Goal: Task Accomplishment & Management: Use online tool/utility

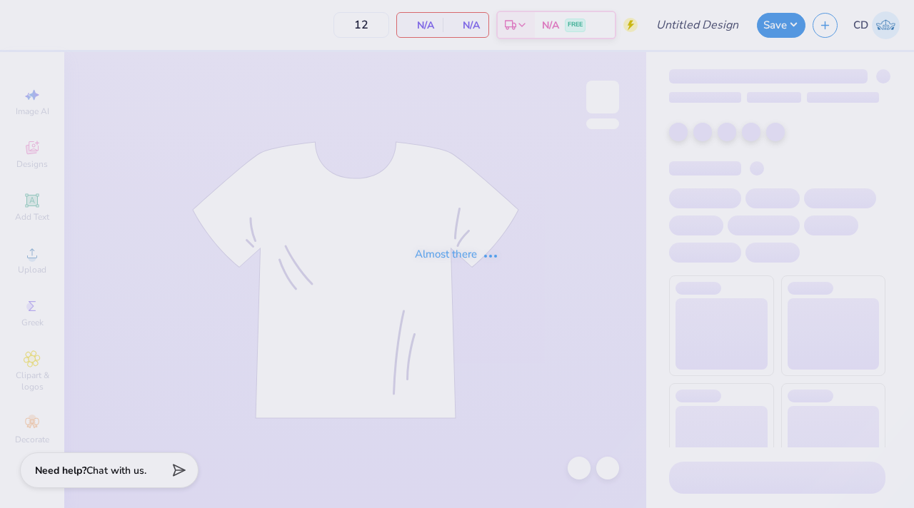
type input "Phi Mu Mad Plaid"
type input "36"
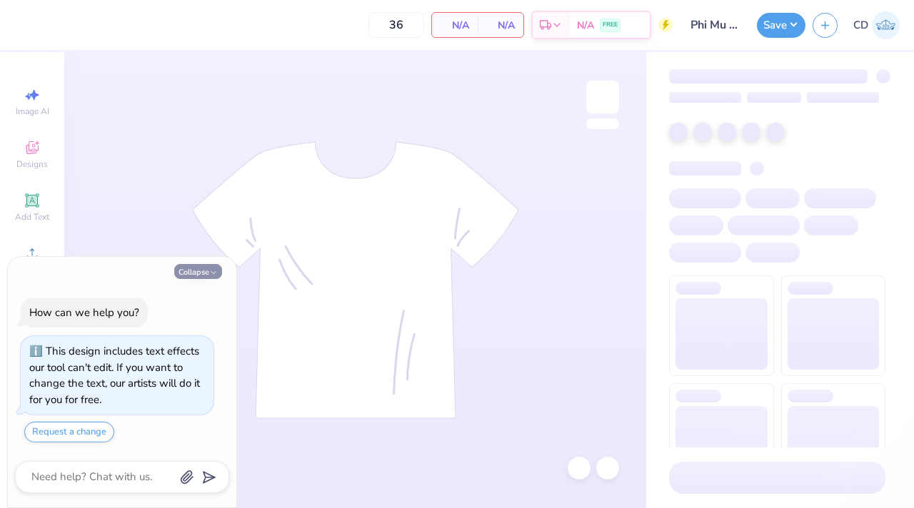
click at [203, 273] on button "Collapse" at bounding box center [198, 271] width 48 height 15
click at [207, 271] on button "Collapse" at bounding box center [198, 271] width 48 height 15
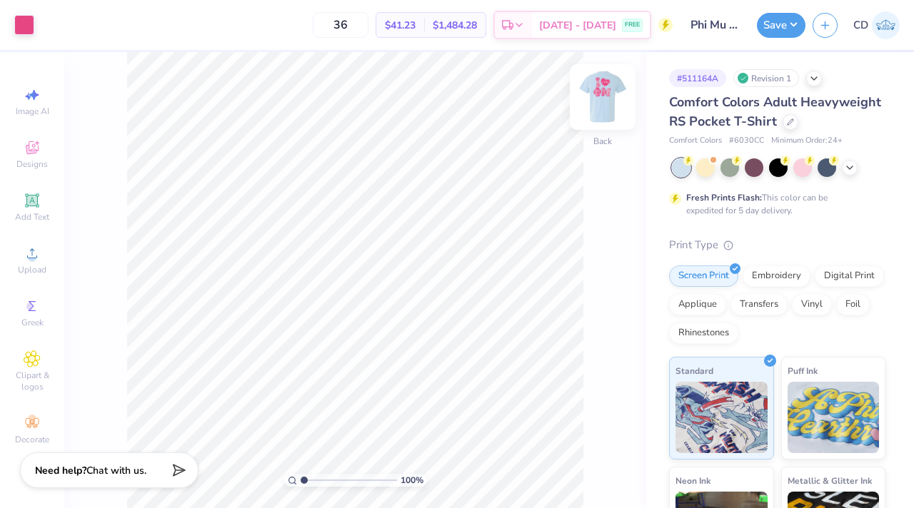
click at [603, 113] on img at bounding box center [602, 97] width 57 height 57
click at [709, 176] on div at bounding box center [705, 166] width 19 height 19
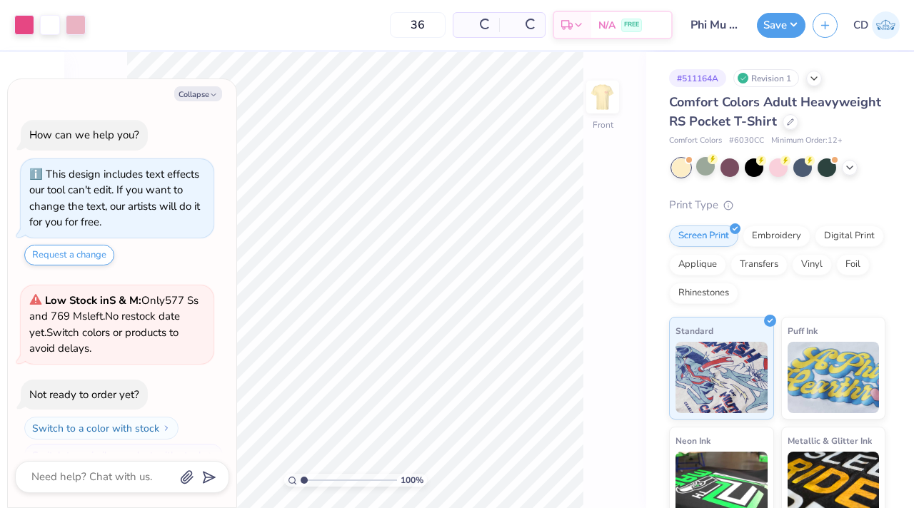
scroll to position [226, 0]
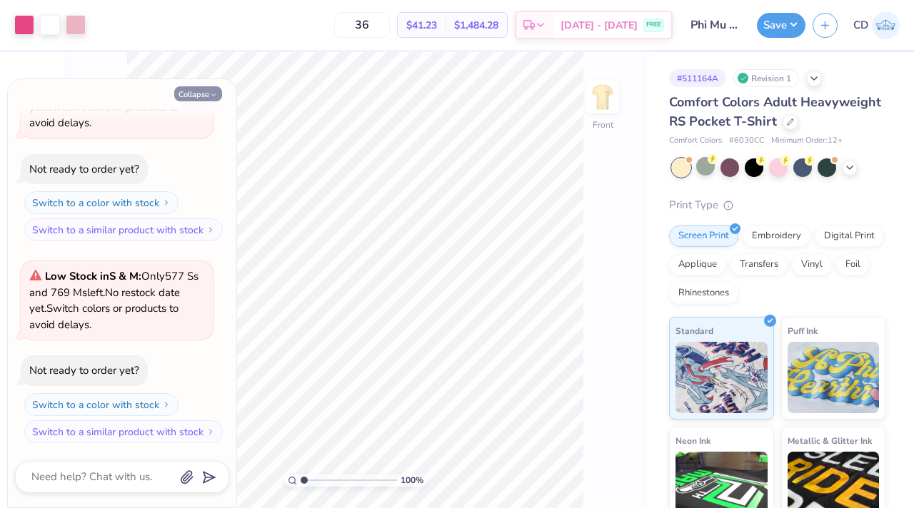
click at [213, 101] on button "Collapse" at bounding box center [198, 93] width 48 height 15
type textarea "x"
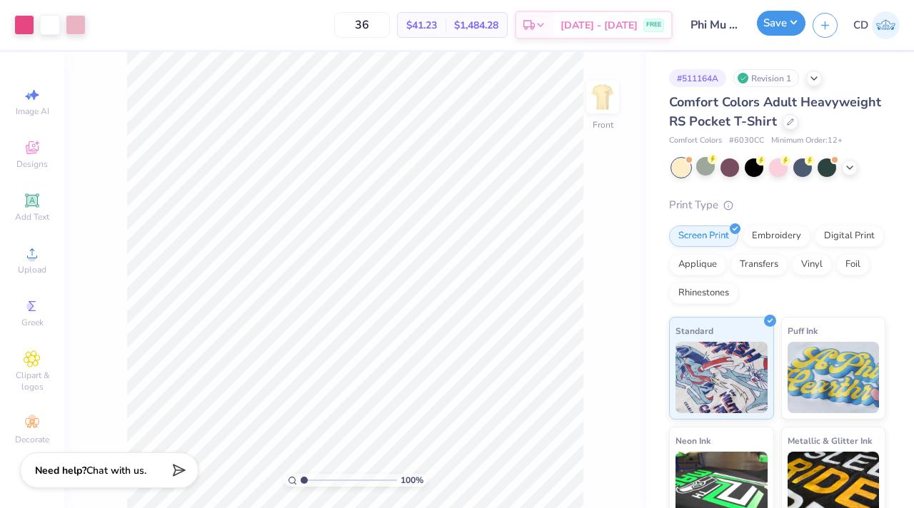
click at [779, 26] on button "Save" at bounding box center [781, 23] width 49 height 25
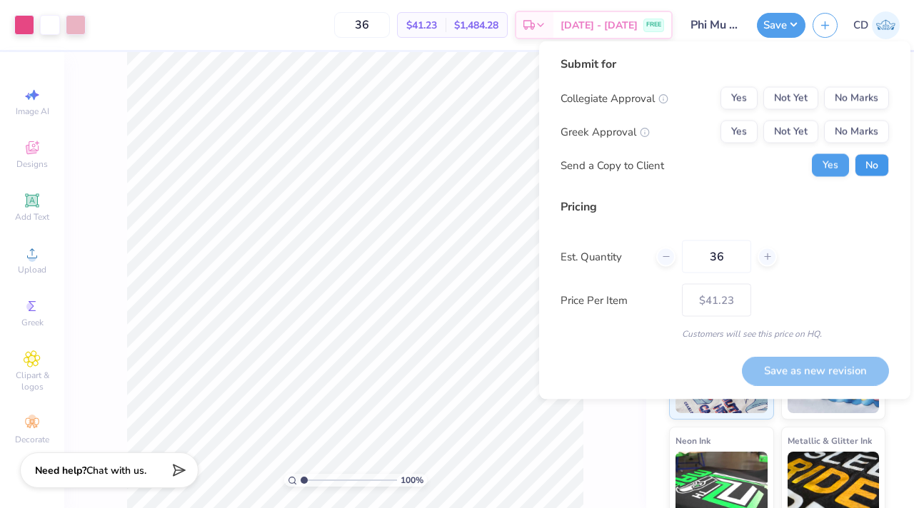
click at [873, 176] on button "No" at bounding box center [871, 165] width 34 height 23
click at [787, 137] on button "Not Yet" at bounding box center [790, 132] width 55 height 23
click at [855, 81] on div "Submit for Collegiate Approval Yes Not Yet No Marks Greek Approval Yes Not Yet …" at bounding box center [724, 122] width 328 height 132
click at [855, 91] on button "No Marks" at bounding box center [856, 98] width 65 height 23
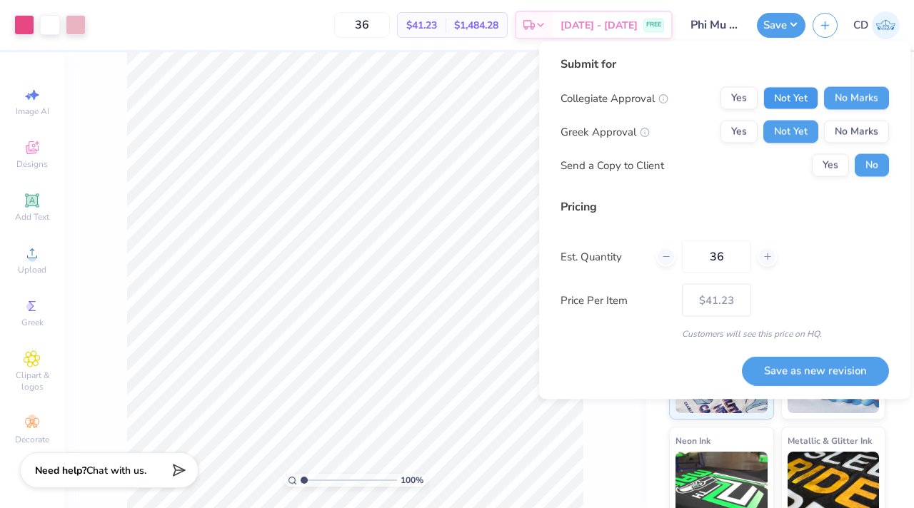
click at [800, 98] on button "Not Yet" at bounding box center [790, 98] width 55 height 23
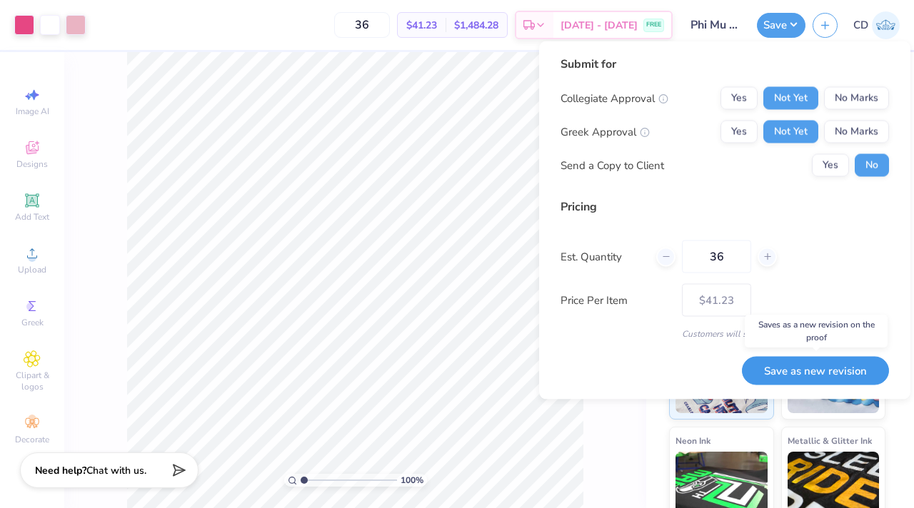
click at [801, 377] on button "Save as new revision" at bounding box center [815, 370] width 147 height 29
type input "$41.23"
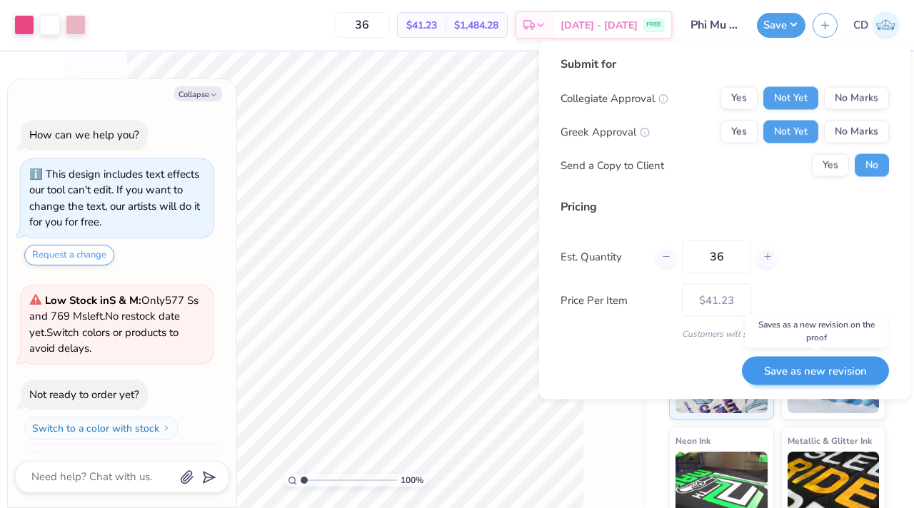
scroll to position [281, 0]
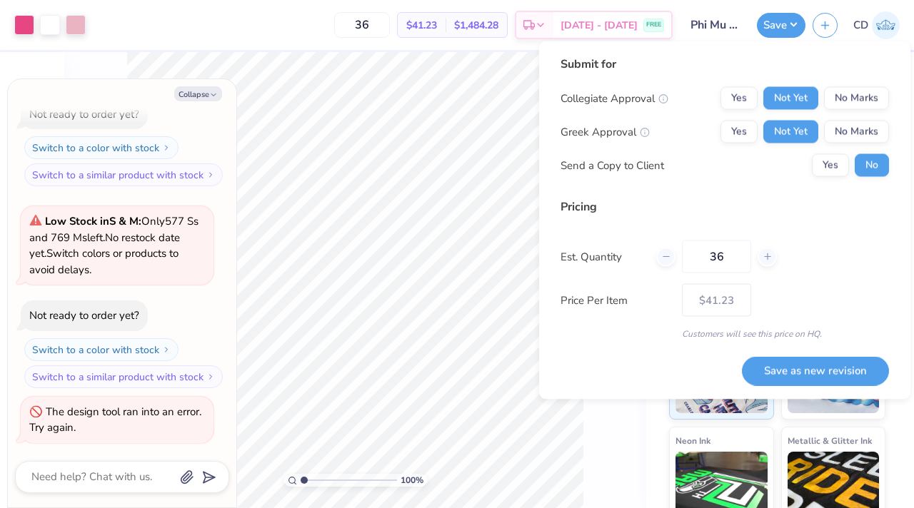
type textarea "x"
